Goal: Check status: Check status

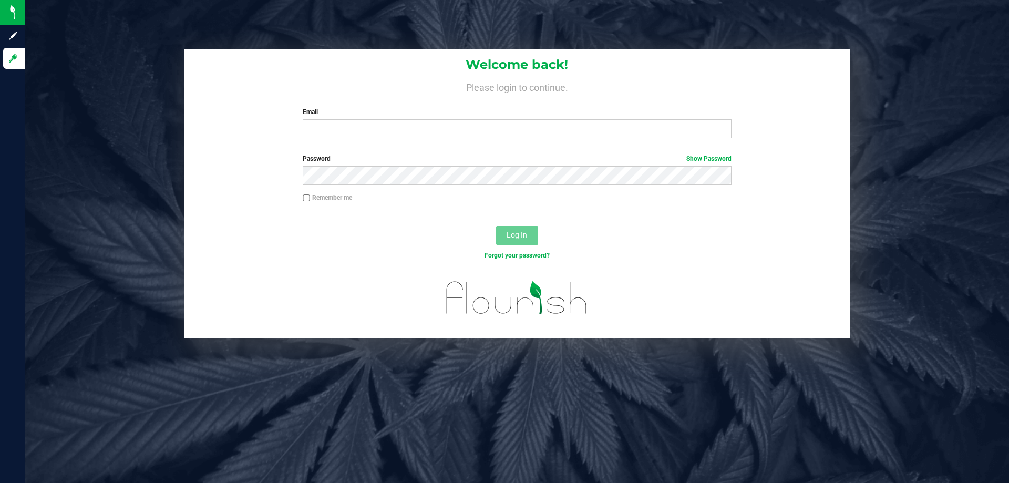
click at [58, 218] on div "Welcome back! Please login to continue. Email Required Please format your email…" at bounding box center [516, 193] width 999 height 289
click at [375, 136] on input "Email" at bounding box center [517, 128] width 428 height 19
type input "[EMAIL_ADDRESS][DOMAIN_NAME]"
click at [496, 226] on button "Log In" at bounding box center [517, 235] width 42 height 19
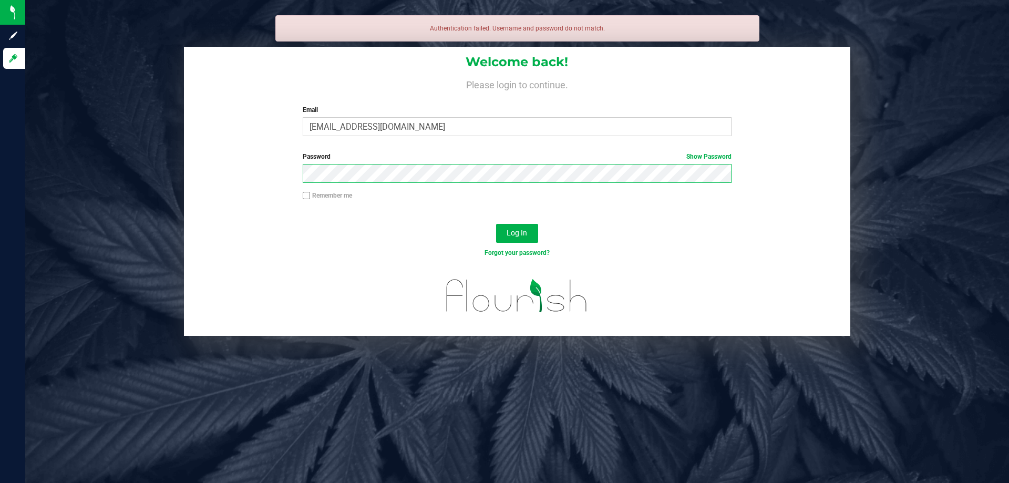
click at [496, 224] on button "Log In" at bounding box center [517, 233] width 42 height 19
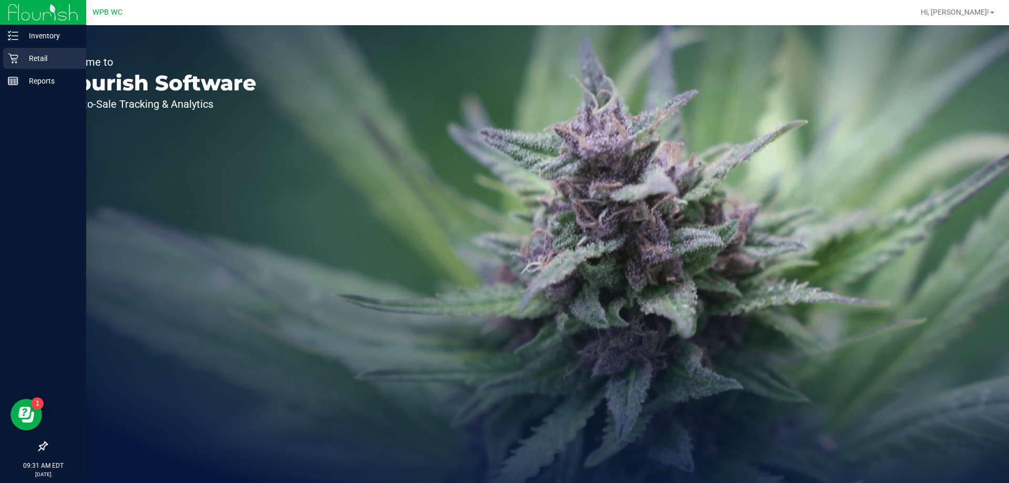
click at [36, 58] on p "Retail" at bounding box center [49, 58] width 63 height 13
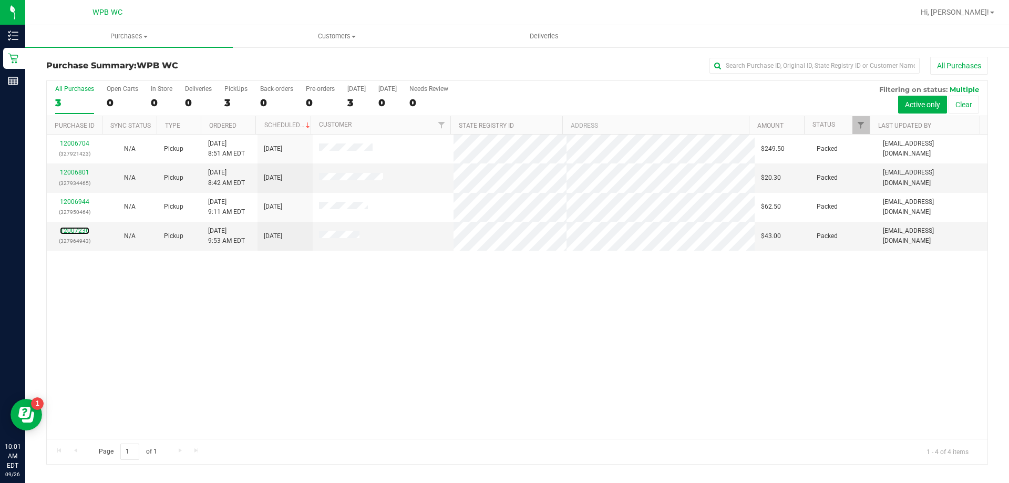
click at [78, 230] on link "12007236" at bounding box center [74, 230] width 29 height 7
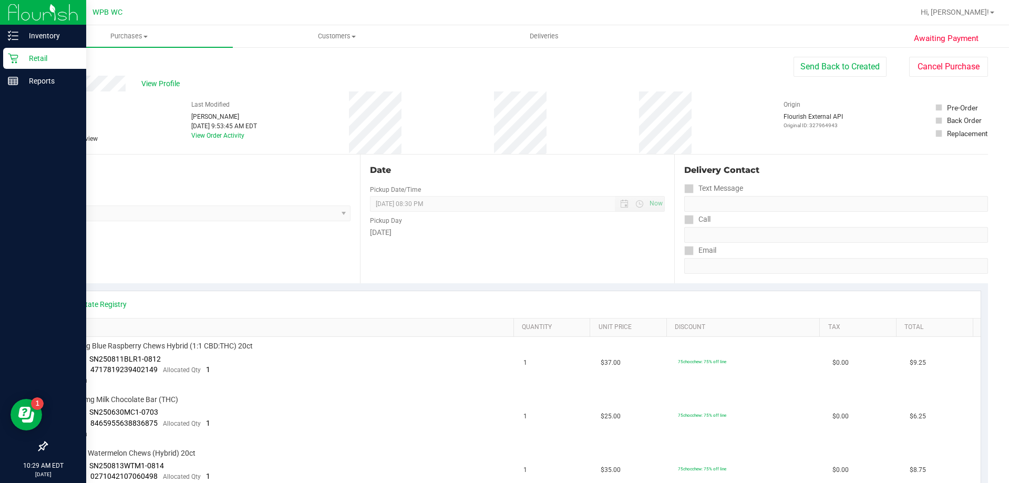
click at [17, 61] on icon at bounding box center [13, 58] width 11 height 11
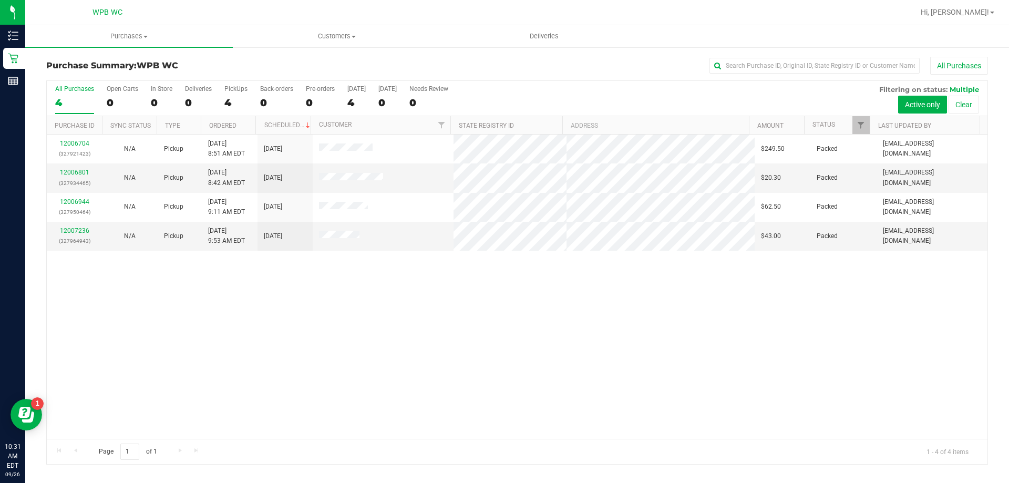
click at [68, 356] on div "12006704 (327921423) N/A Pickup [DATE] 8:51 AM EDT 9/26/2025 $249.50 Packed [EM…" at bounding box center [517, 286] width 940 height 304
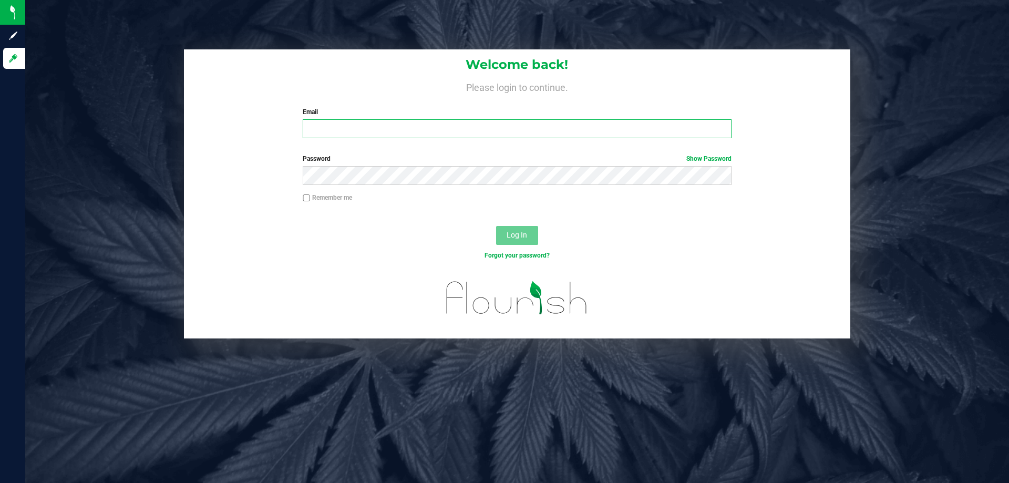
click at [357, 123] on input "Email" at bounding box center [517, 128] width 428 height 19
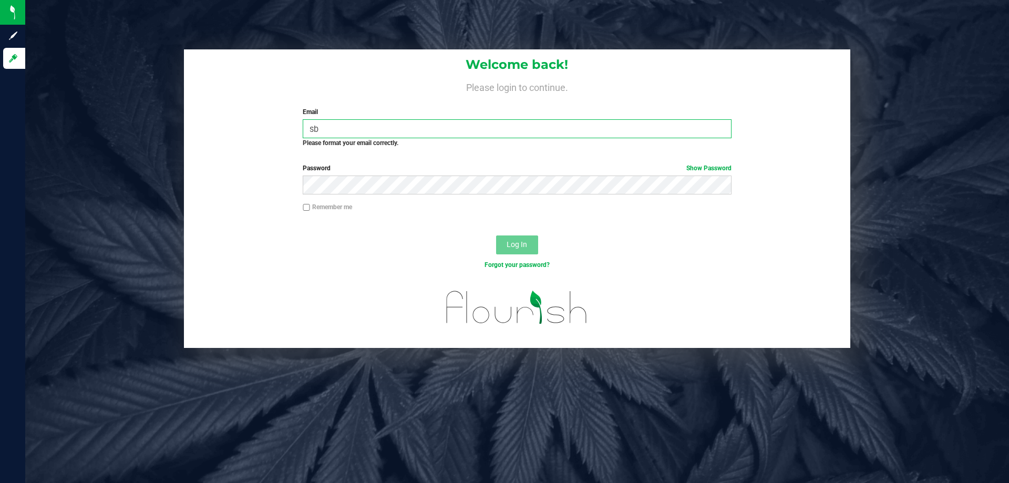
type input "s"
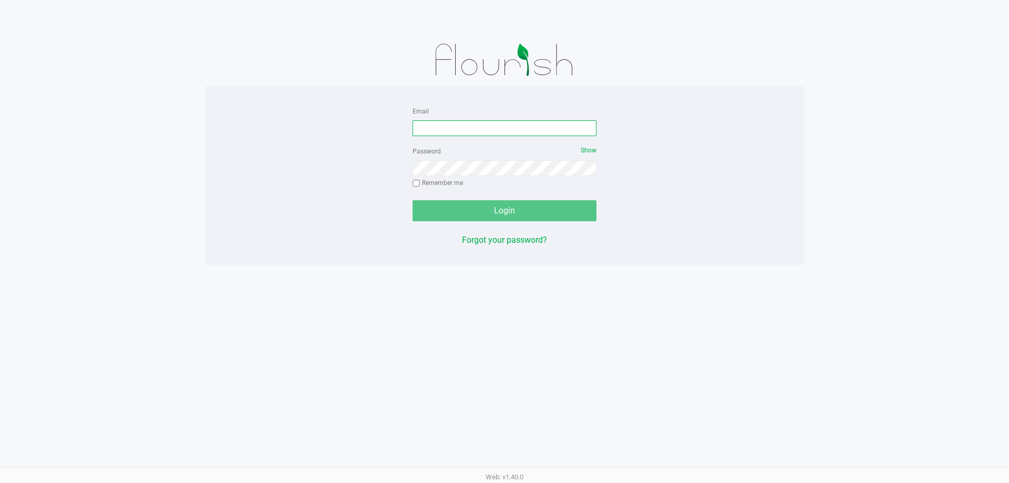
click at [479, 130] on input "Email" at bounding box center [504, 128] width 184 height 16
type input "[EMAIL_ADDRESS][DOMAIN_NAME]"
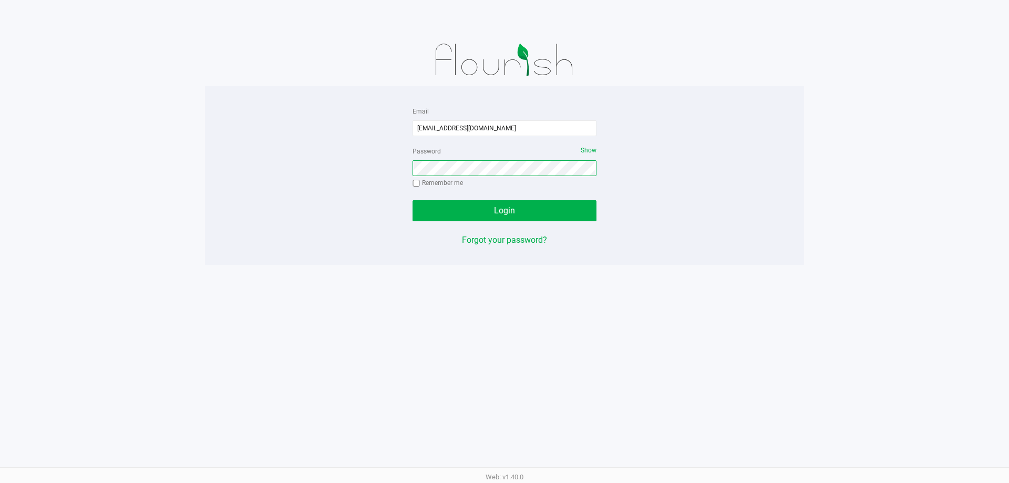
click at [412, 200] on button "Login" at bounding box center [504, 210] width 184 height 21
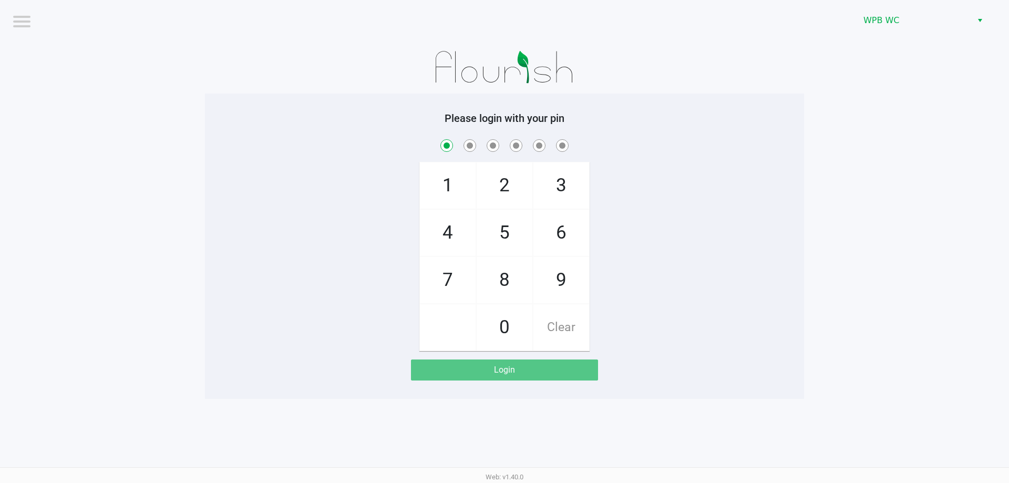
checkbox input "true"
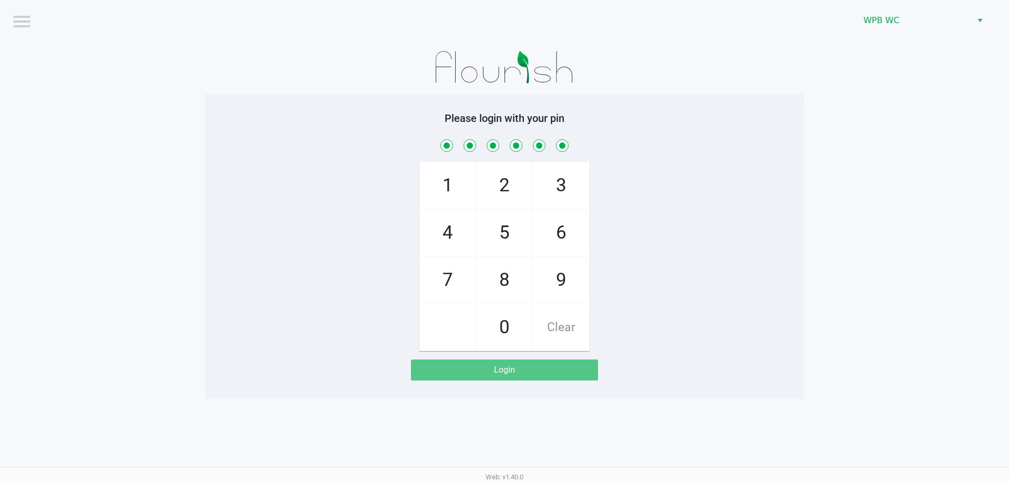
checkbox input "true"
